Goal: Information Seeking & Learning: Understand process/instructions

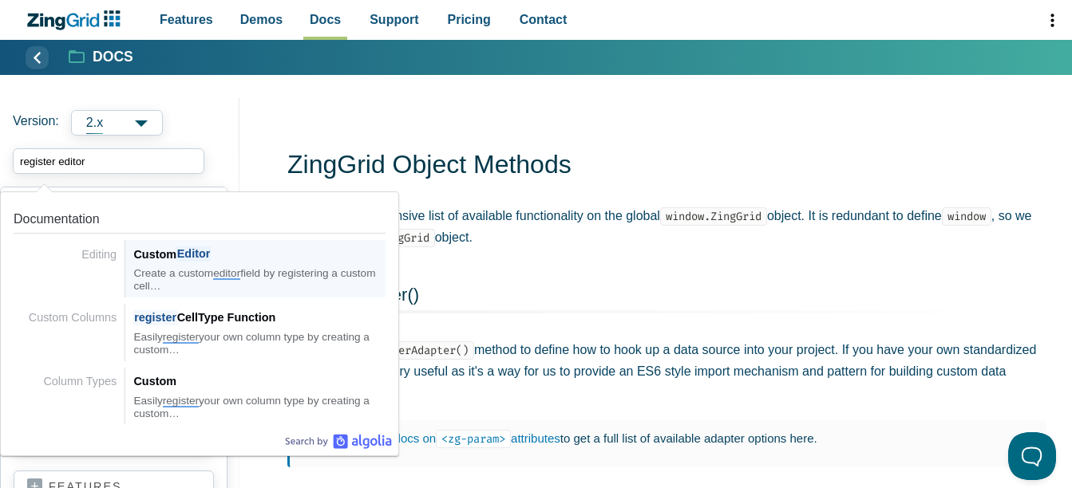
click at [271, 271] on div "Create a custom editor field by registering a custom cell…" at bounding box center [259, 280] width 252 height 26
type input "register editor"
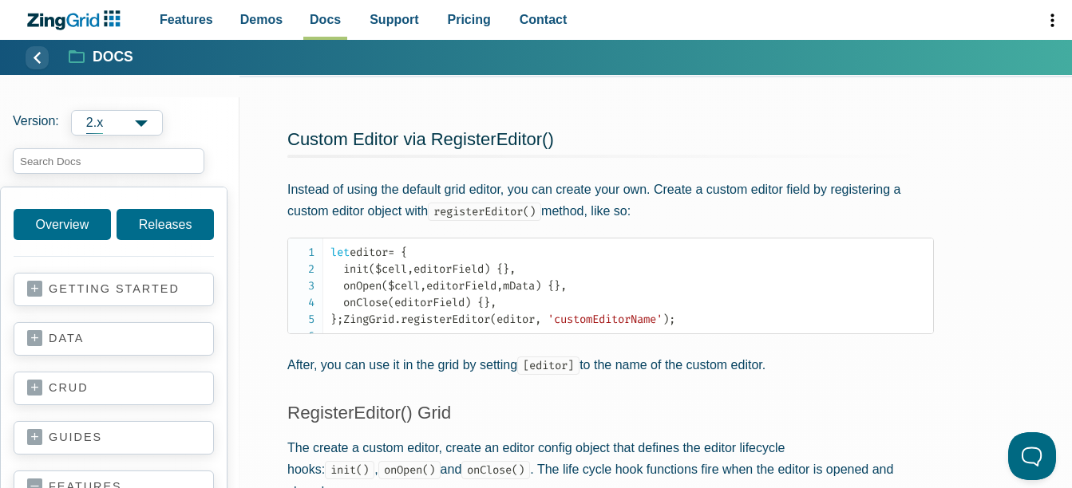
scroll to position [2794, 0]
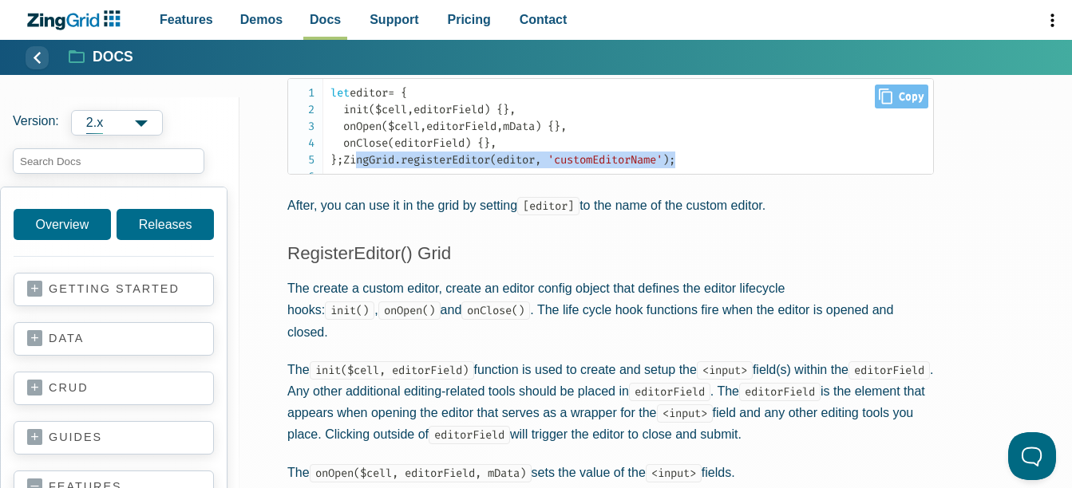
drag, startPoint x: 690, startPoint y: 198, endPoint x: 326, endPoint y: 200, distance: 364.0
click at [326, 175] on pre "let editor = { init ( $cell , editorField ) { } , onOpen ( $cell , editorField …" at bounding box center [610, 126] width 647 height 97
copy code "ZingGrid . registerEditor ( editor , 'customEditorName' ) ;"
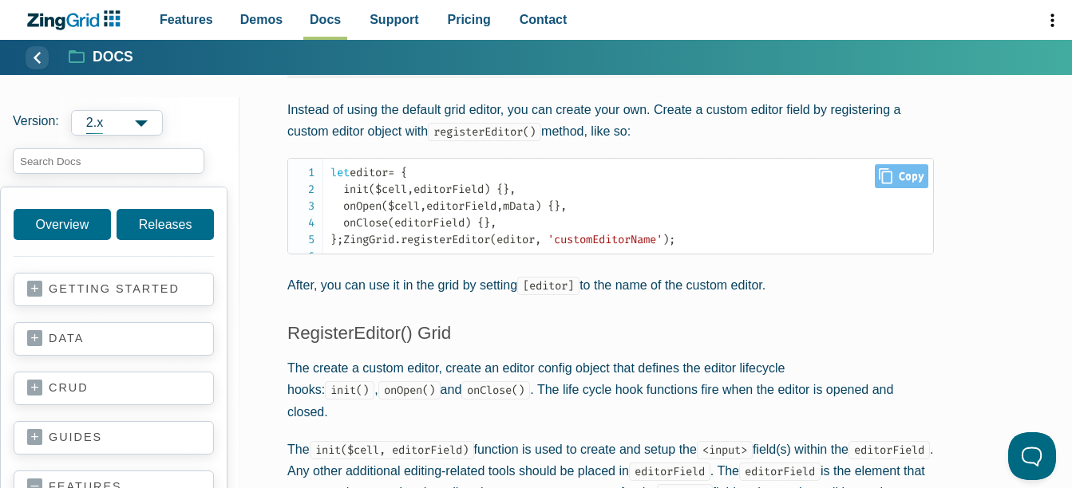
click at [350, 241] on code "let editor = { init ( $cell , editorField ) { } , onOpen ( $cell , editorField …" at bounding box center [631, 206] width 603 height 84
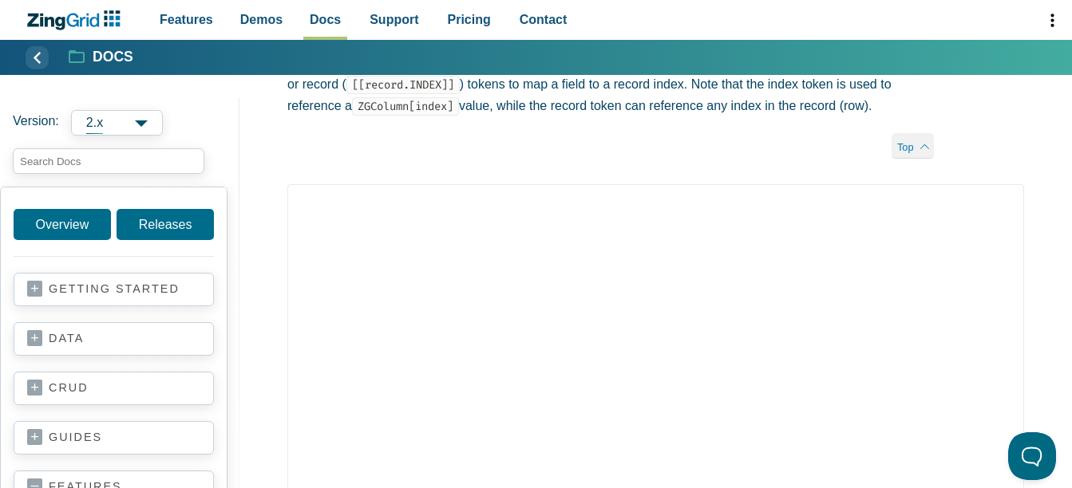
scroll to position [4869, 0]
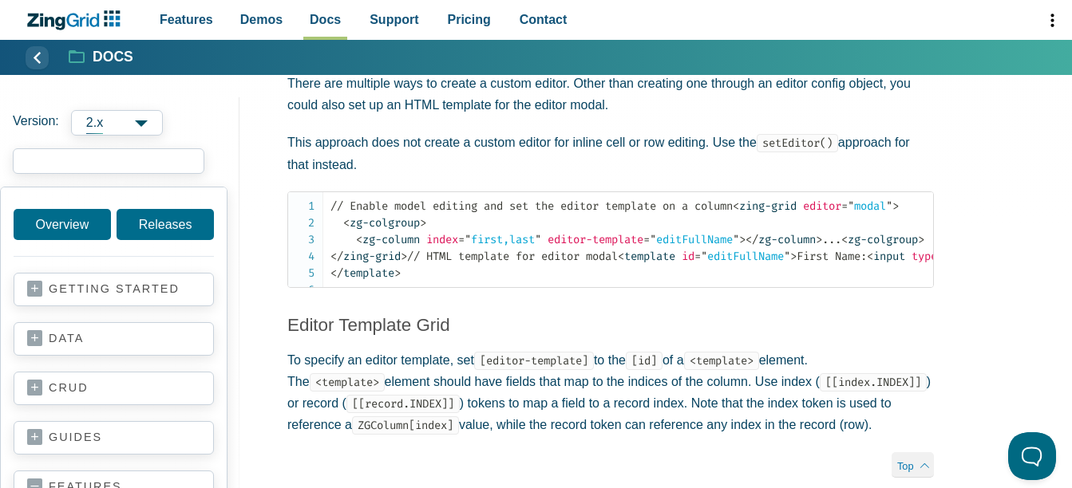
click at [112, 155] on input "search input" at bounding box center [109, 161] width 192 height 26
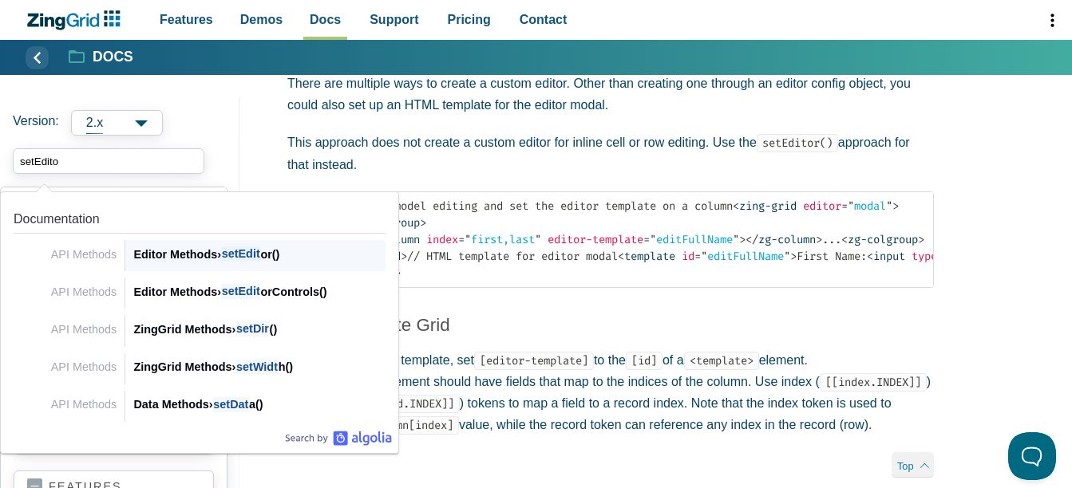
type input "setEditor"
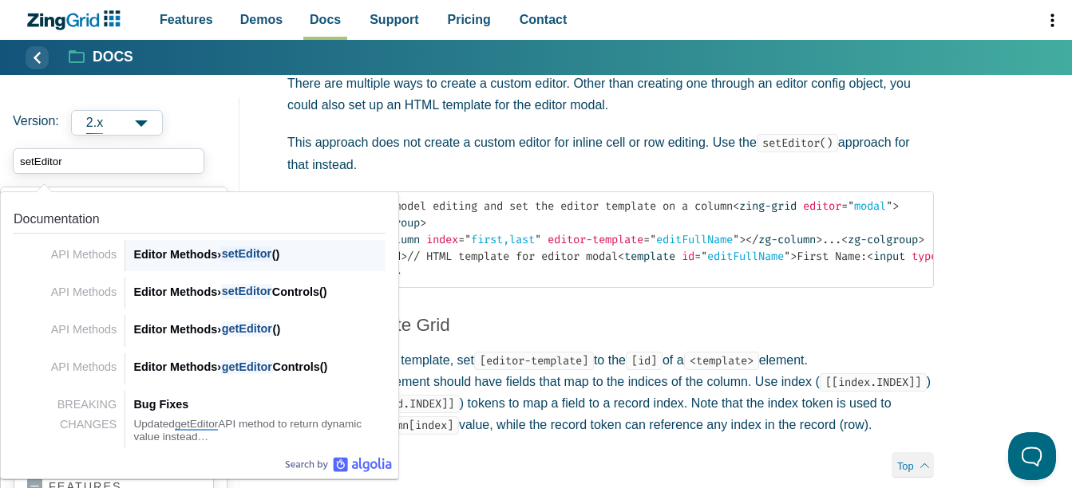
click at [231, 262] on span "setEditor" at bounding box center [246, 254] width 51 height 15
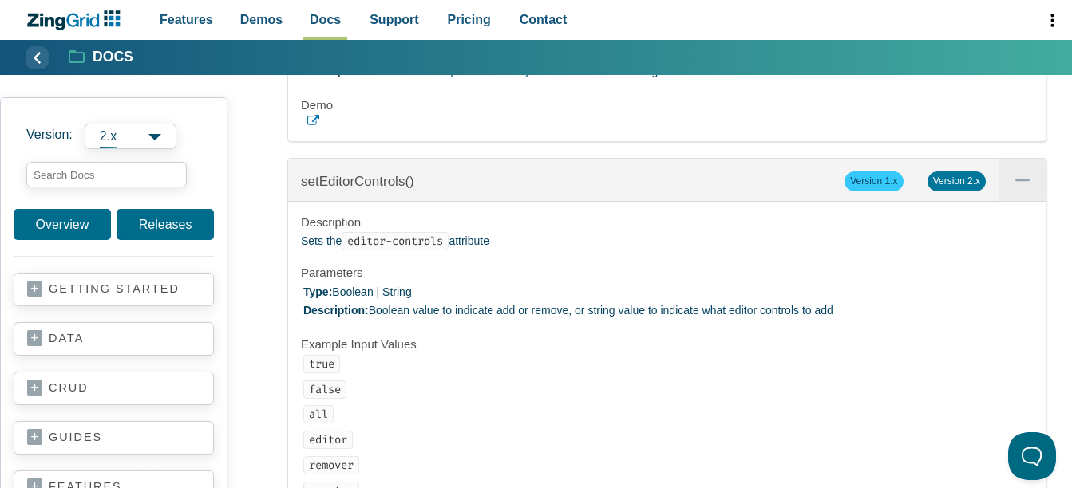
scroll to position [38713, 0]
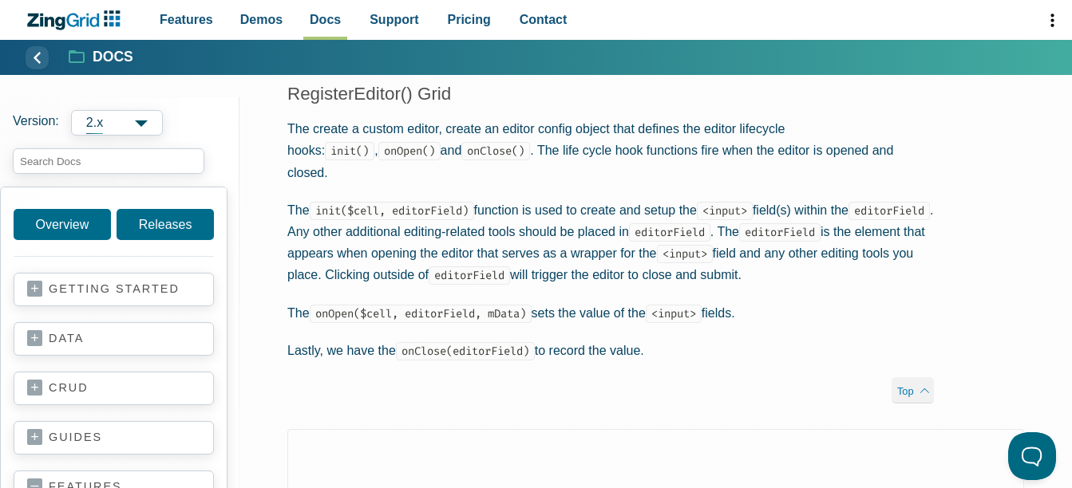
scroll to position [3113, 0]
